Goal: Transaction & Acquisition: Purchase product/service

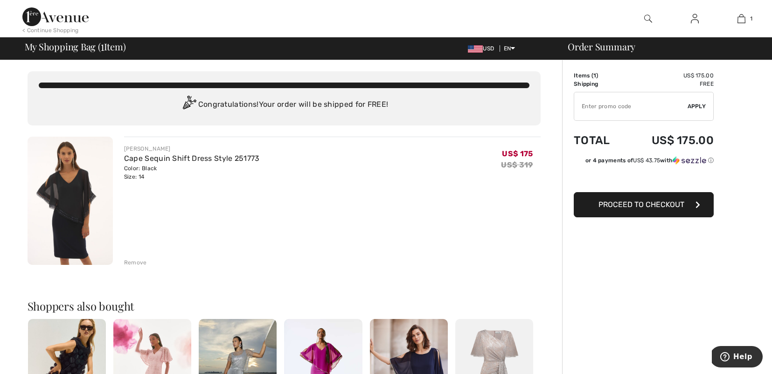
click at [639, 204] on span "Proceed to Checkout" at bounding box center [641, 204] width 86 height 9
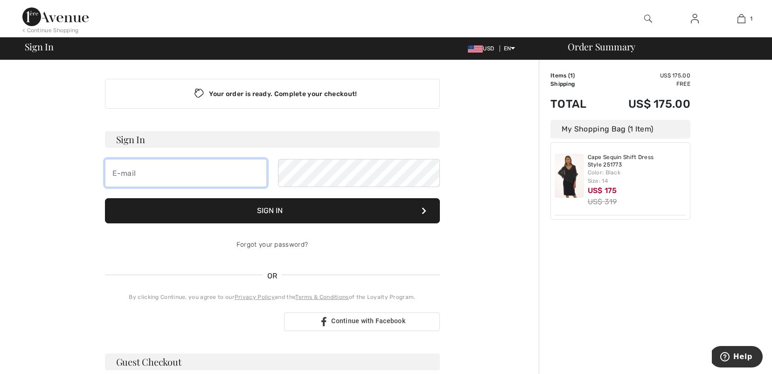
click at [140, 173] on input "email" at bounding box center [186, 173] width 162 height 28
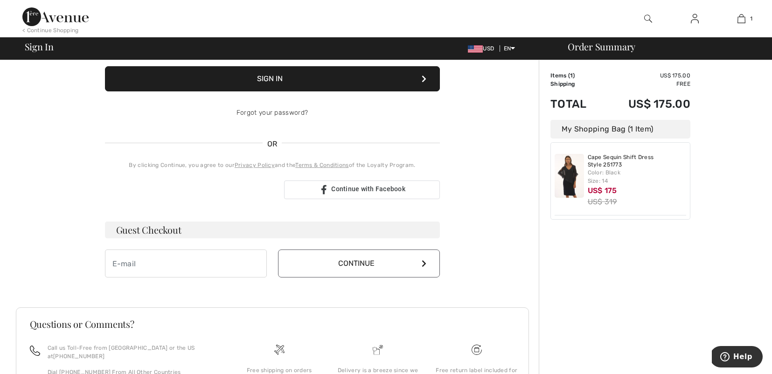
scroll to position [124, 0]
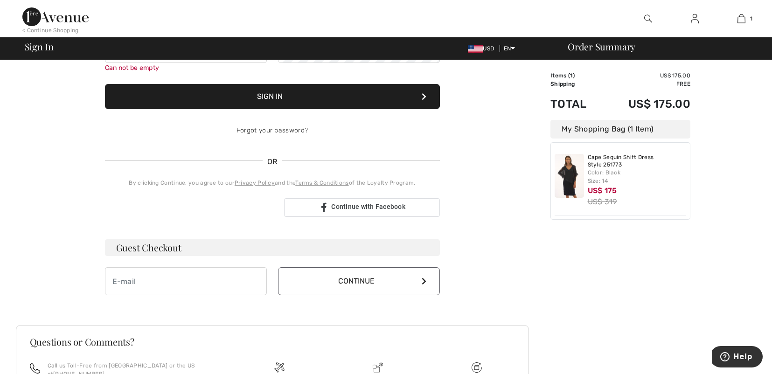
click at [223, 206] on div "Sign in with Google. Opens in new tab" at bounding box center [191, 207] width 172 height 21
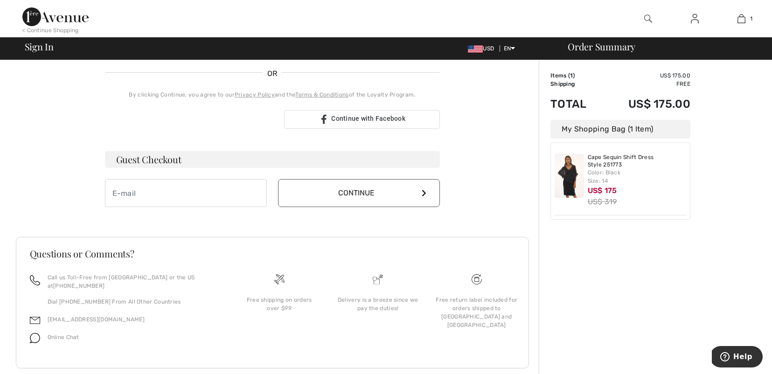
scroll to position [221, 0]
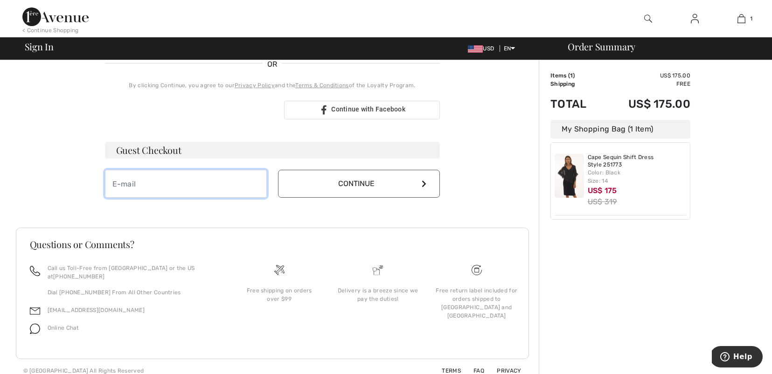
click at [185, 187] on input "email" at bounding box center [186, 184] width 162 height 28
type input "g.hauser@ve"
drag, startPoint x: 166, startPoint y: 186, endPoint x: 0, endPoint y: 161, distance: 167.3
click at [105, 170] on input "g.hauser@ve" at bounding box center [186, 184] width 162 height 28
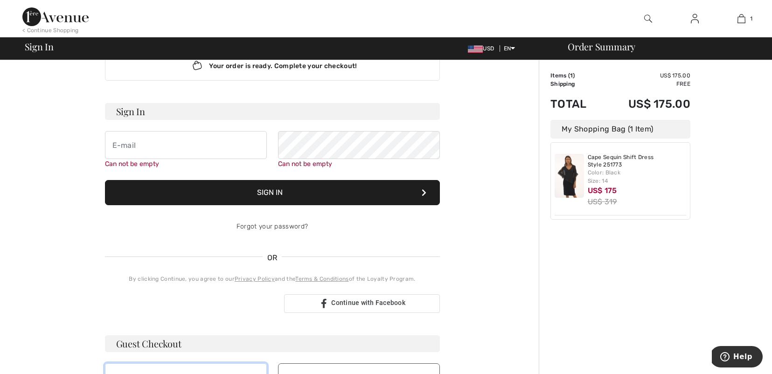
scroll to position [0, 0]
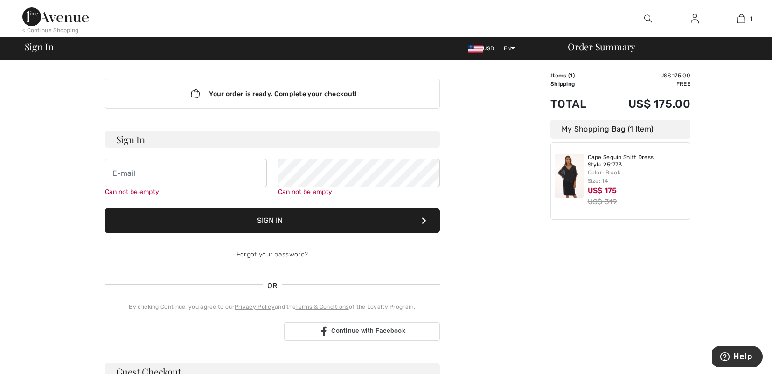
click at [274, 287] on span "OR" at bounding box center [273, 285] width 20 height 11
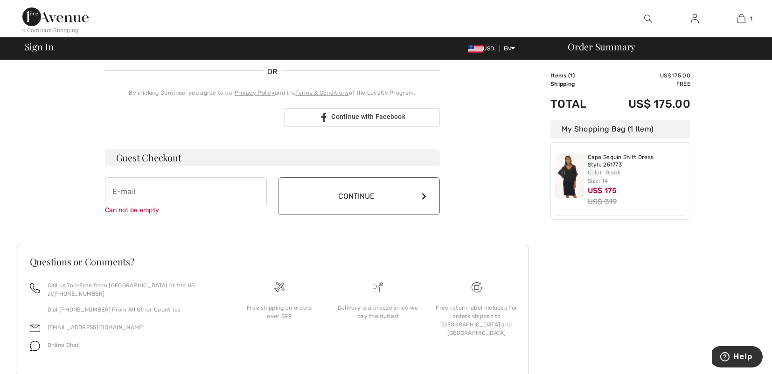
scroll to position [231, 0]
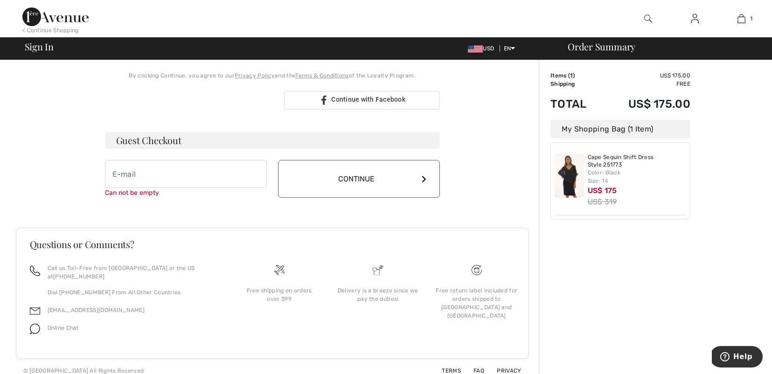
click at [174, 99] on div "Sign in with Google. Opens in new tab" at bounding box center [191, 100] width 172 height 21
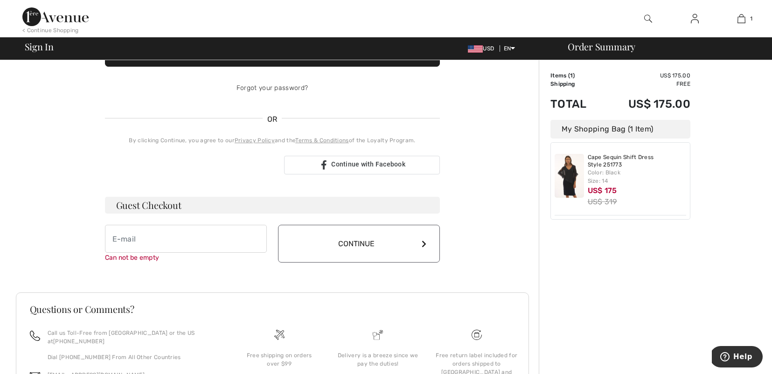
scroll to position [171, 0]
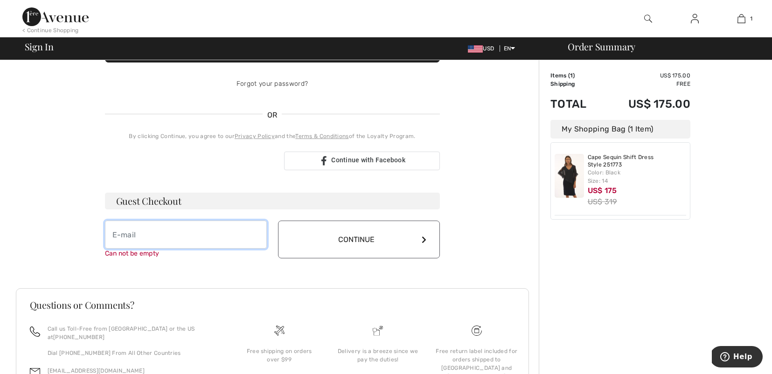
click at [145, 240] on input "email" at bounding box center [186, 235] width 162 height 28
type input "g.hauser@verizon.net"
click at [340, 242] on button "Continue" at bounding box center [359, 240] width 162 height 38
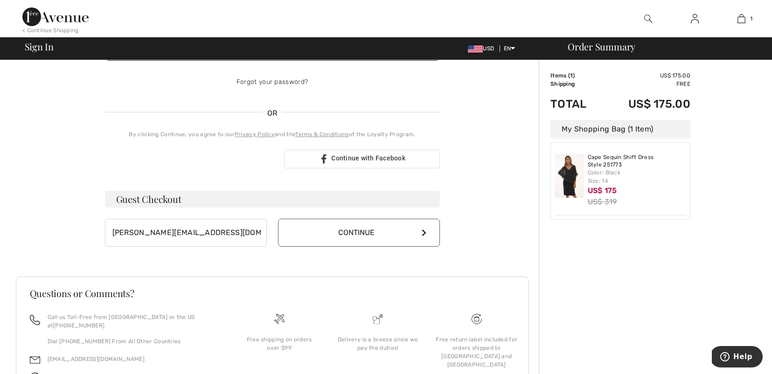
scroll to position [161, 0]
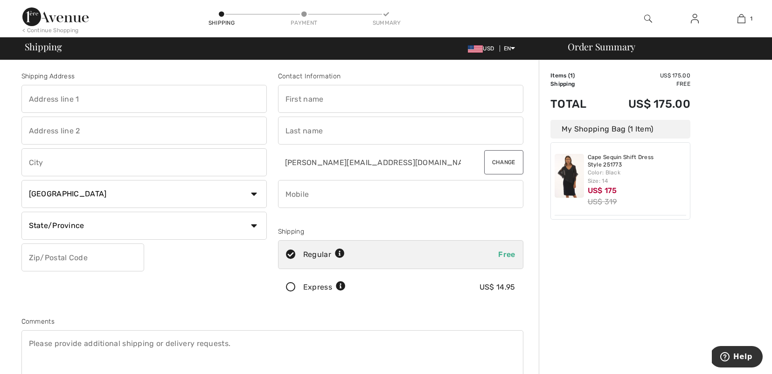
click at [70, 98] on input "text" at bounding box center [143, 99] width 245 height 28
type input "[STREET_ADDRESS]"
click at [48, 131] on input "text" at bounding box center [143, 131] width 245 height 28
click at [44, 171] on input "text" at bounding box center [143, 162] width 245 height 28
type input "F"
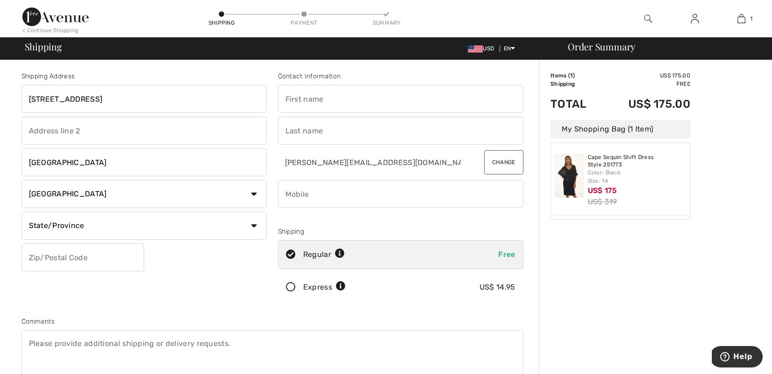
type input "Rockville"
click at [21, 180] on select "Country Canada United States Afghanistan Aland Islands Albania Algeria American…" at bounding box center [143, 194] width 245 height 28
select select "US"
click option "United States" at bounding box center [0, 0] width 0 height 0
click at [94, 256] on input "text" at bounding box center [82, 257] width 123 height 28
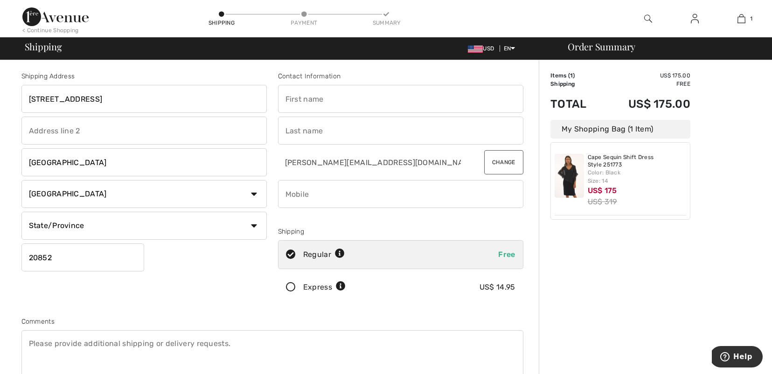
type input "20852"
click at [21, 212] on select "State/Province Alabama Alaska American Samoa Arizona Arkansas California Colora…" at bounding box center [143, 226] width 245 height 28
select select "MD"
click option "Maryland" at bounding box center [0, 0] width 0 height 0
click at [310, 105] on input "text" at bounding box center [400, 99] width 245 height 28
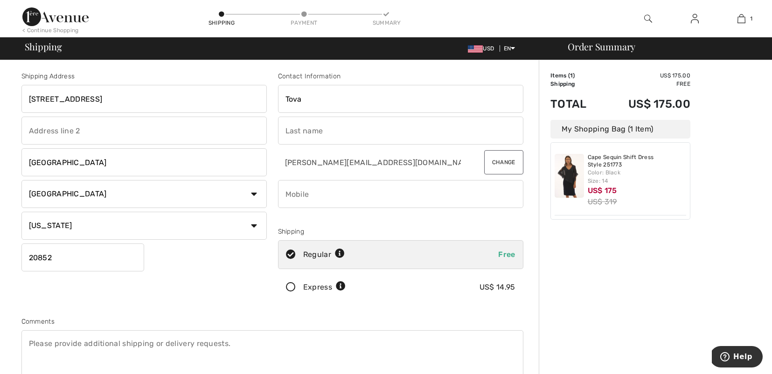
type input "Tova"
click at [311, 140] on input "text" at bounding box center [400, 131] width 245 height 28
type input "Hauser"
click at [304, 197] on input "phone" at bounding box center [400, 194] width 245 height 28
click at [491, 196] on input "phone" at bounding box center [400, 194] width 245 height 28
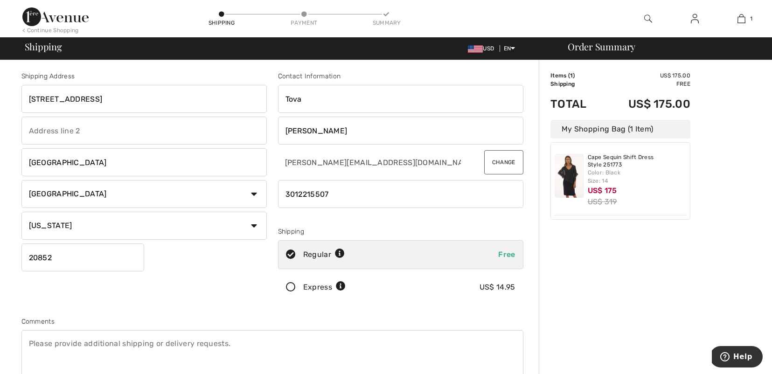
type input "3012215507"
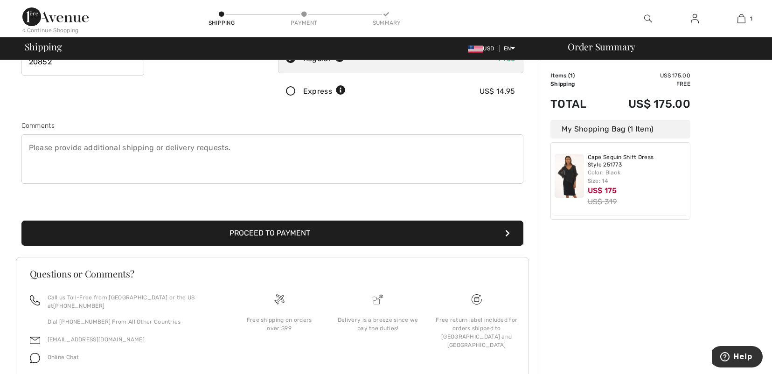
scroll to position [200, 0]
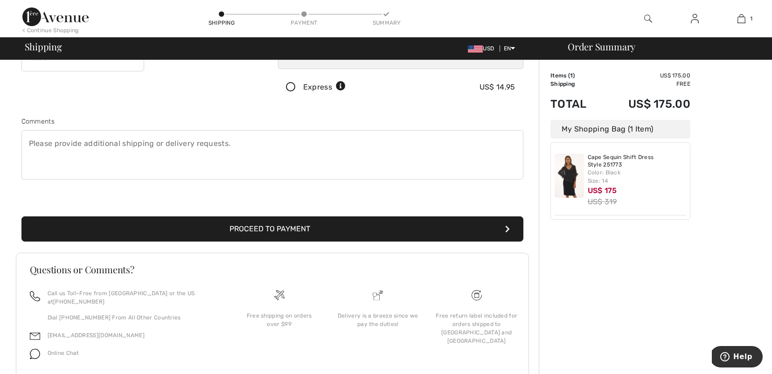
click at [278, 227] on button "Proceed to Payment" at bounding box center [272, 228] width 502 height 25
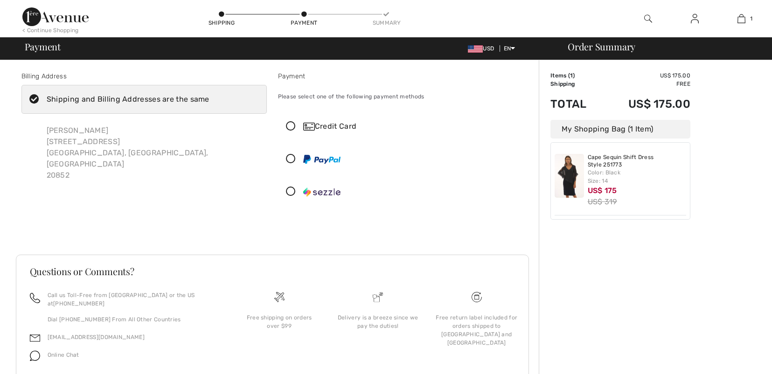
checkbox input "true"
click at [292, 127] on icon at bounding box center [290, 127] width 25 height 10
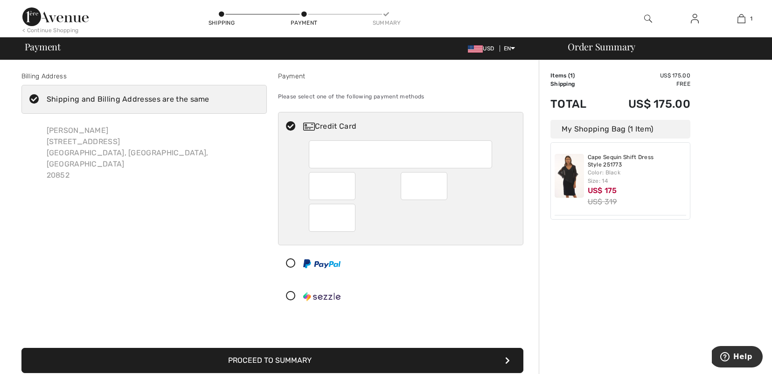
click at [371, 219] on div at bounding box center [400, 218] width 183 height 28
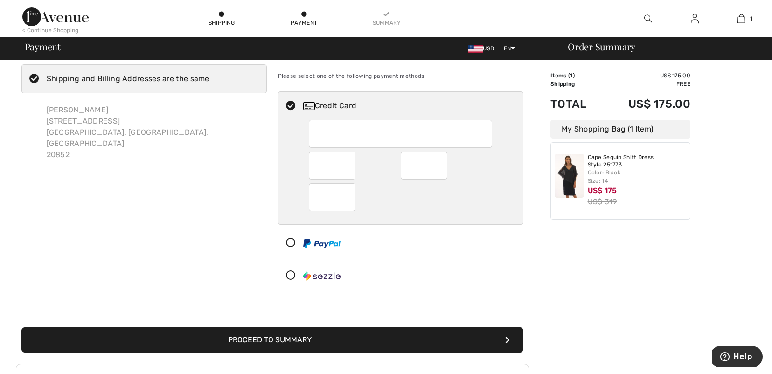
scroll to position [35, 0]
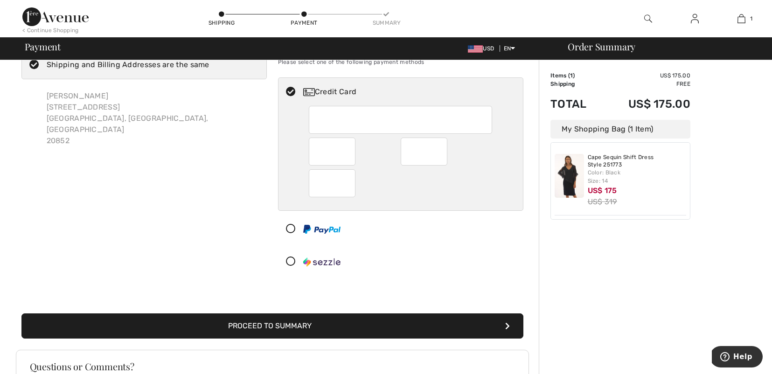
click at [257, 325] on button "Proceed to Summary" at bounding box center [272, 325] width 502 height 25
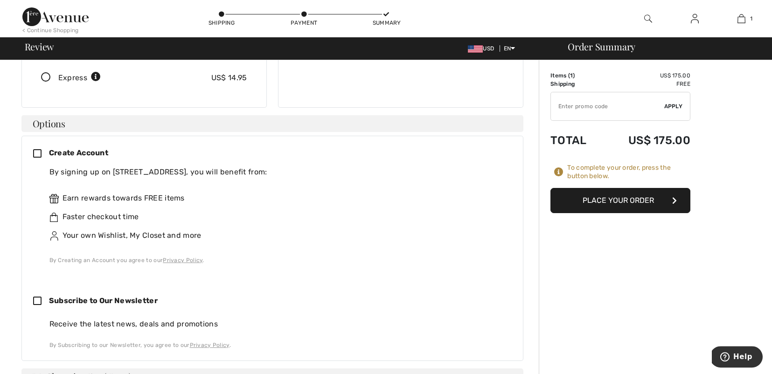
scroll to position [191, 0]
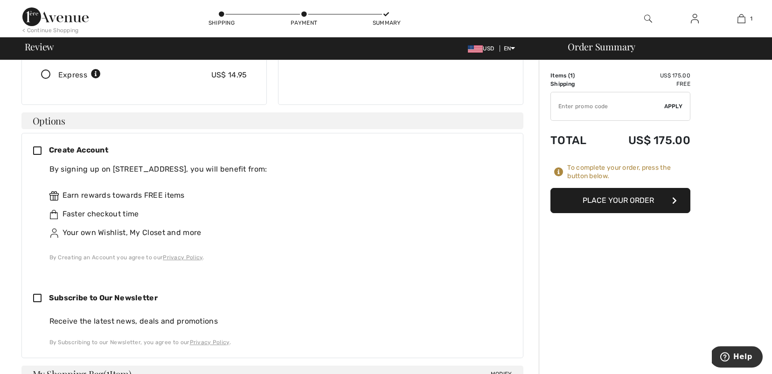
click at [36, 146] on icon at bounding box center [41, 151] width 16 height 10
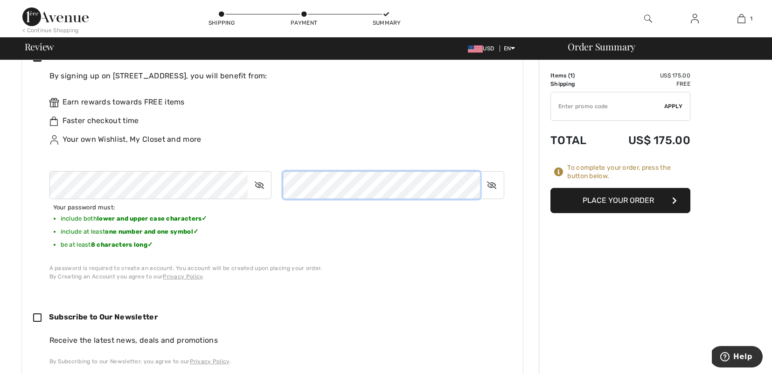
scroll to position [283, 0]
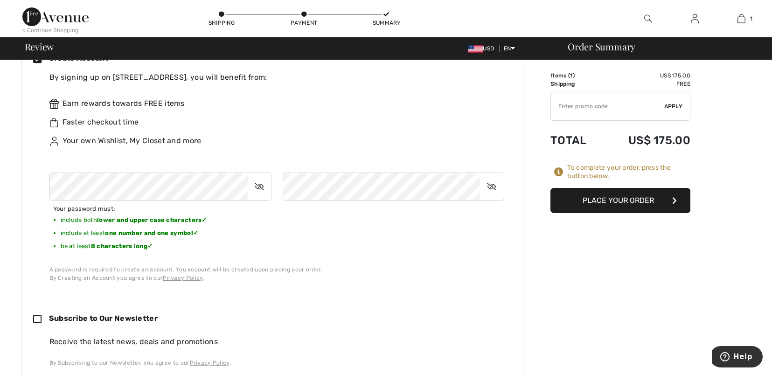
click at [302, 284] on div "Create Account By signing up on 1ère Avenue, you will benefit from: Earn reward…" at bounding box center [272, 210] width 502 height 338
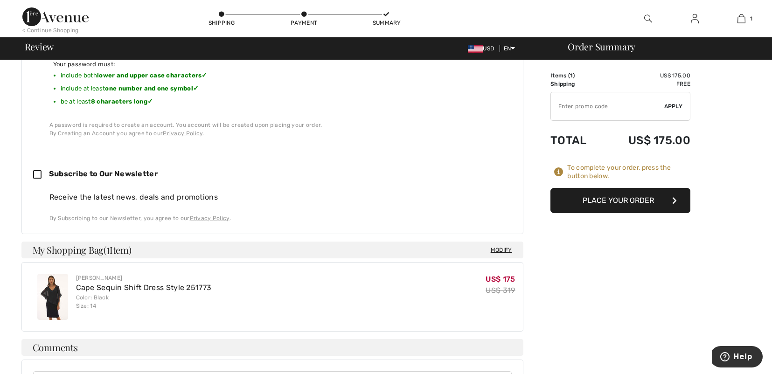
scroll to position [430, 0]
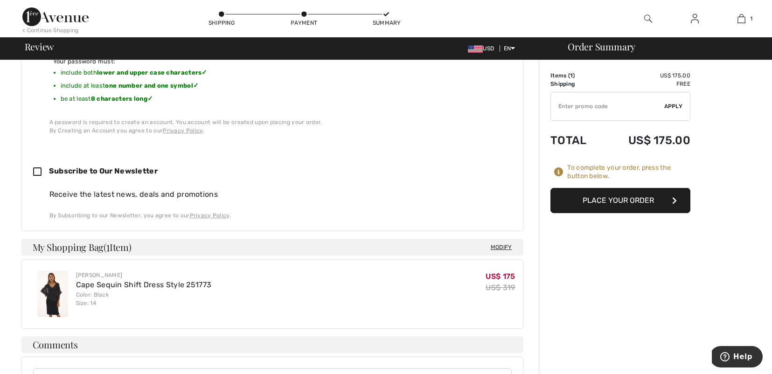
click at [37, 167] on icon at bounding box center [41, 172] width 16 height 10
checkbox input "false"
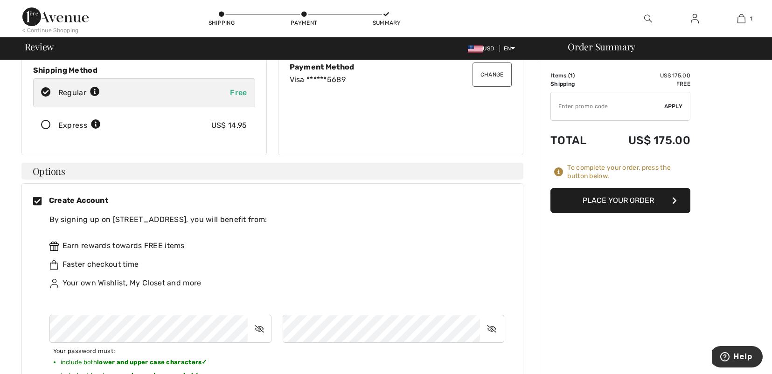
scroll to position [0, 0]
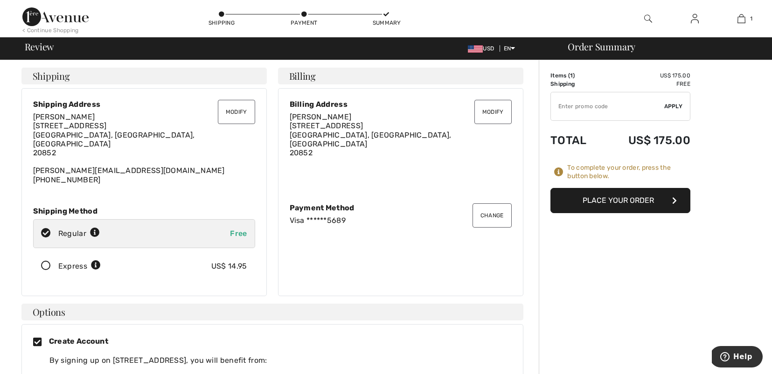
click at [612, 202] on button "Place Your Order" at bounding box center [620, 200] width 140 height 25
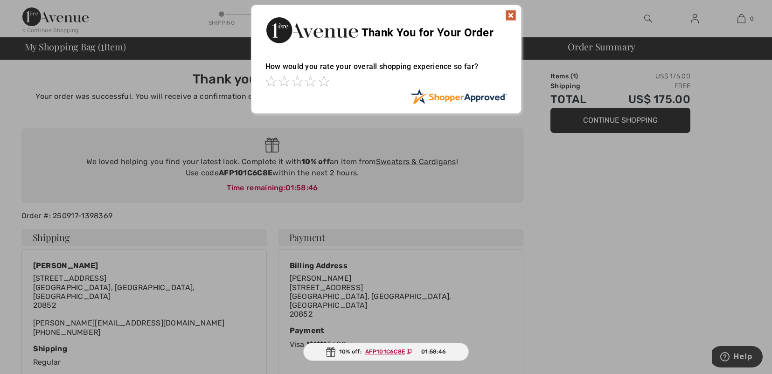
click at [508, 14] on img at bounding box center [510, 15] width 11 height 11
